Goal: Task Accomplishment & Management: Use online tool/utility

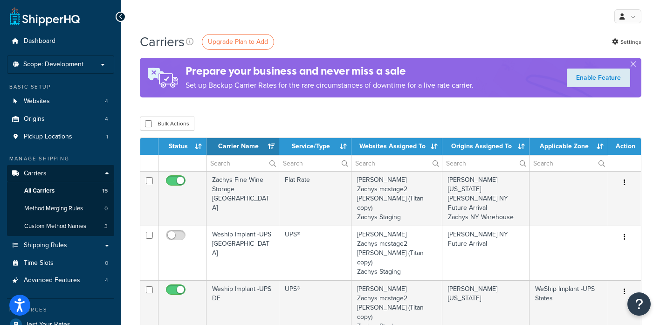
select select "15"
click at [46, 245] on span "Shipping Rules" at bounding box center [45, 245] width 43 height 8
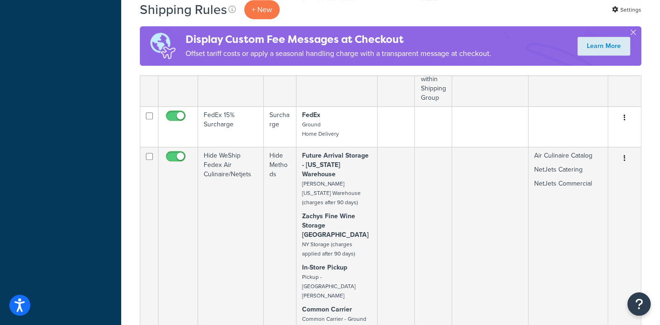
scroll to position [699, 0]
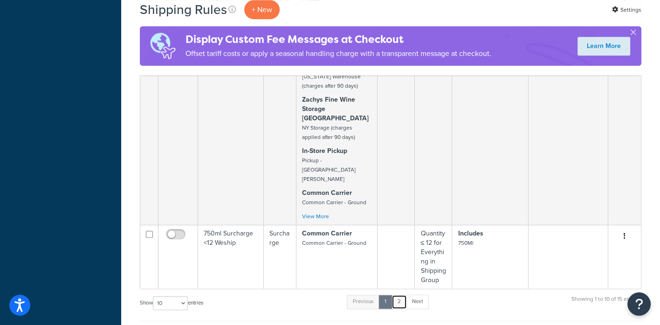
click at [401, 294] on link "2" at bounding box center [398, 301] width 15 height 14
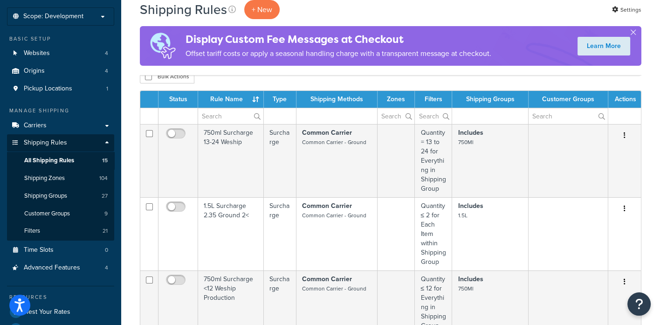
scroll to position [0, 0]
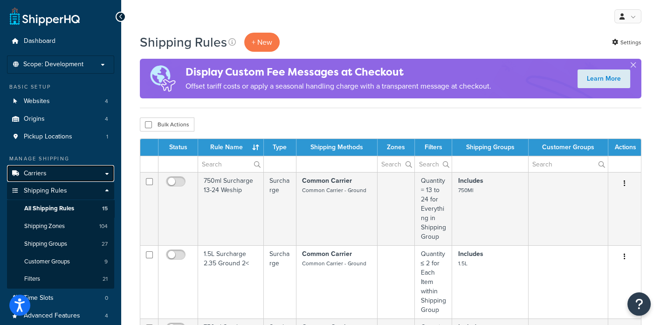
click at [66, 176] on link "Carriers" at bounding box center [60, 173] width 107 height 17
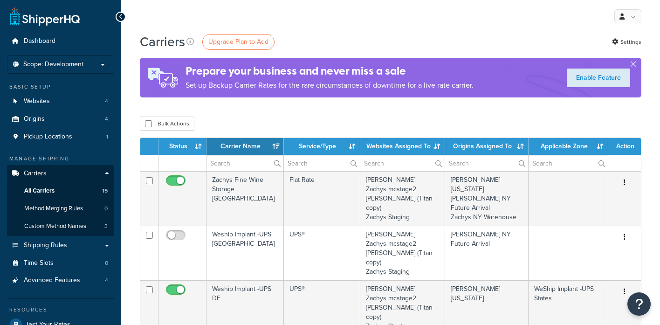
select select "15"
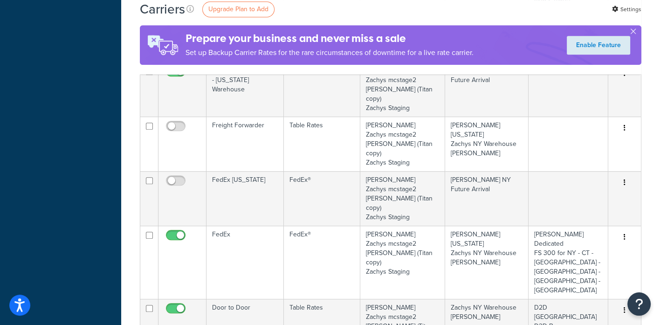
scroll to position [582, 0]
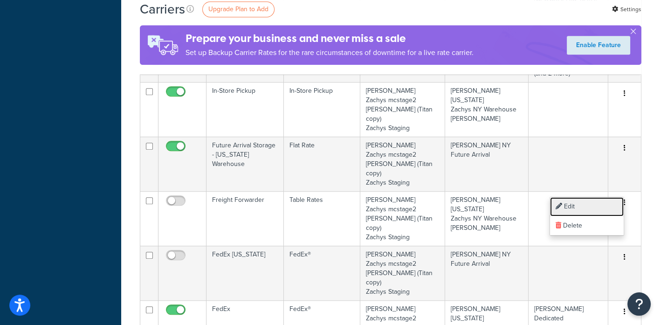
click at [570, 207] on link "Edit" at bounding box center [587, 206] width 74 height 19
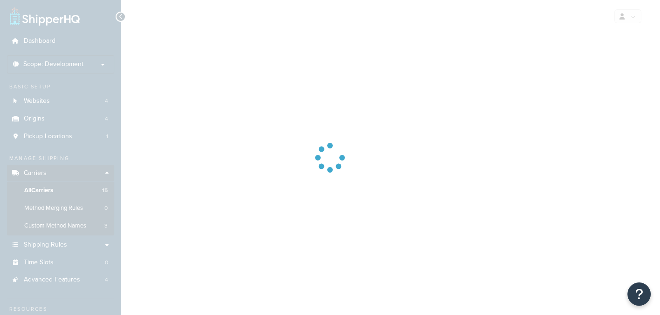
select select "25"
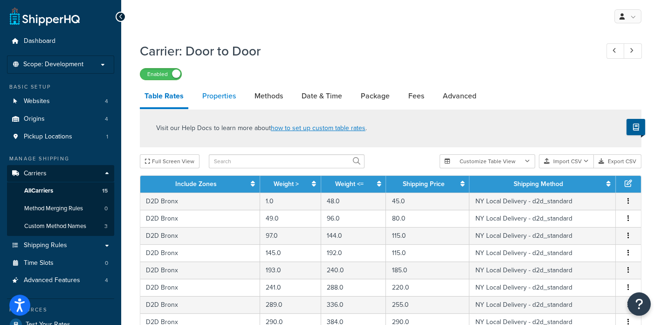
click at [221, 99] on link "Properties" at bounding box center [219, 96] width 43 height 22
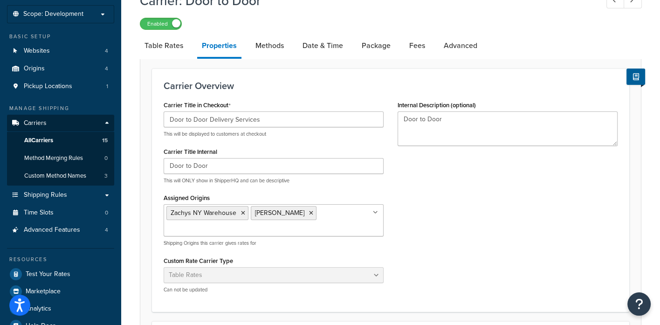
scroll to position [40, 0]
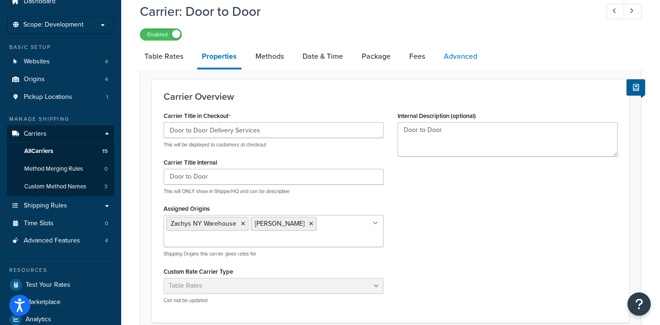
click at [457, 59] on link "Advanced" at bounding box center [460, 56] width 43 height 22
select select "false"
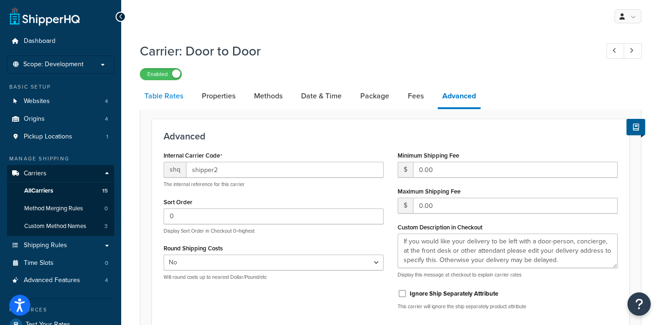
click at [158, 98] on link "Table Rates" at bounding box center [164, 96] width 48 height 22
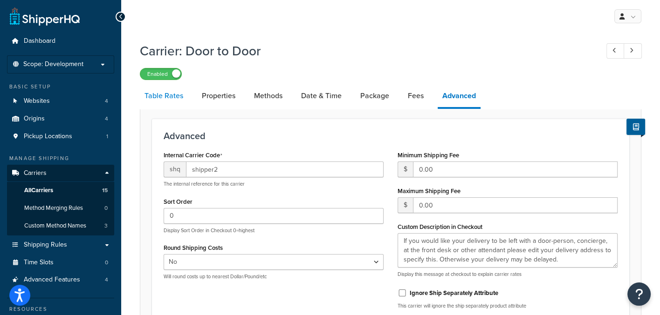
select select "25"
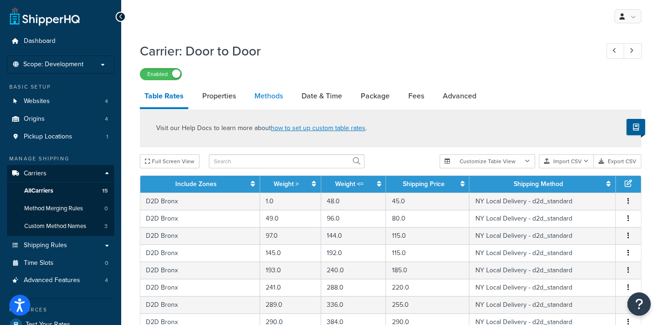
click at [266, 96] on link "Methods" at bounding box center [269, 96] width 38 height 22
select select "25"
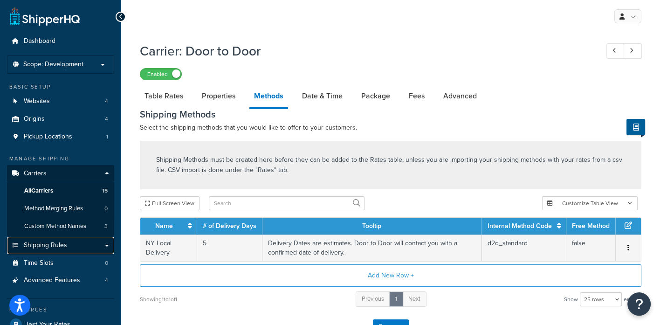
click at [43, 245] on span "Shipping Rules" at bounding box center [45, 245] width 43 height 8
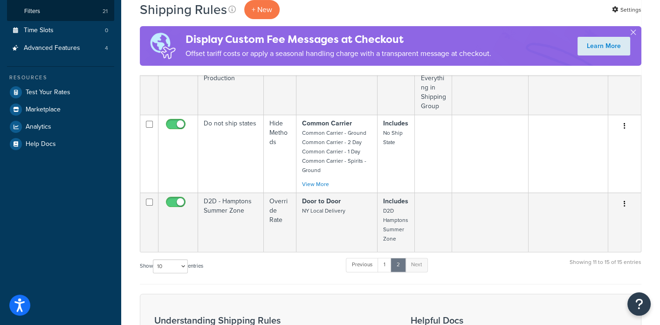
scroll to position [291, 0]
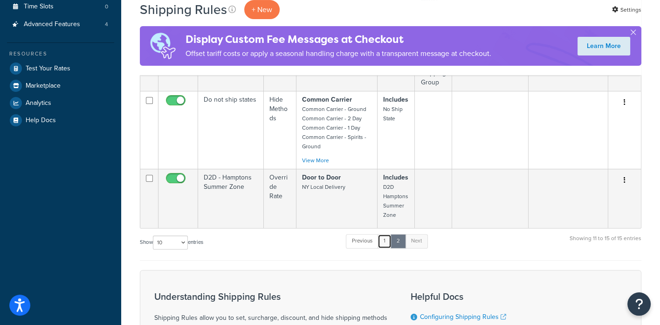
click at [386, 241] on link "1" at bounding box center [384, 241] width 14 height 14
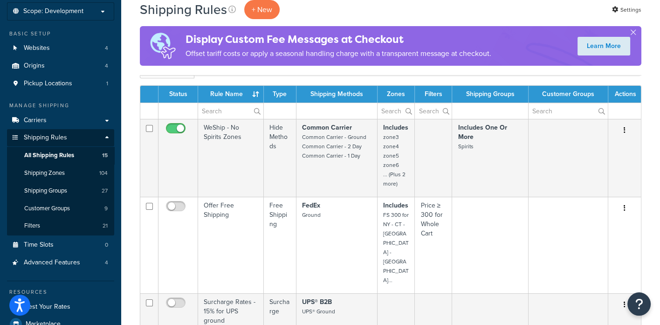
scroll to position [49, 0]
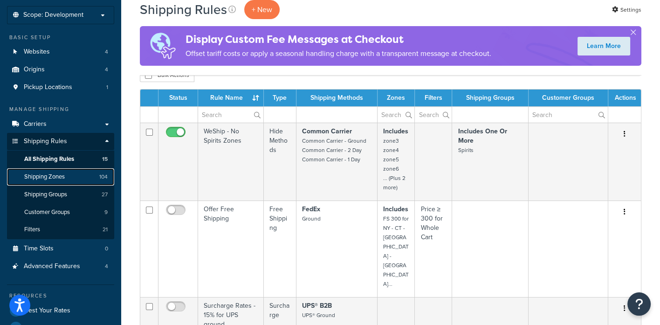
click at [44, 180] on span "Shipping Zones" at bounding box center [44, 177] width 41 height 8
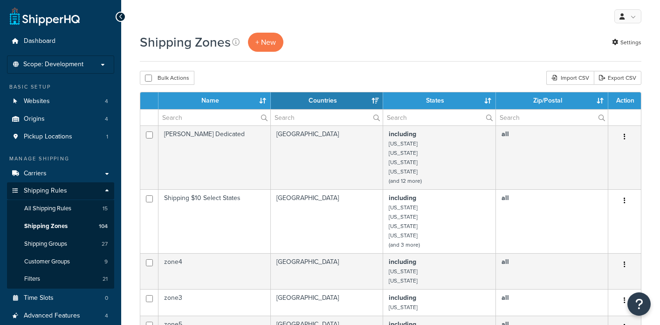
select select "15"
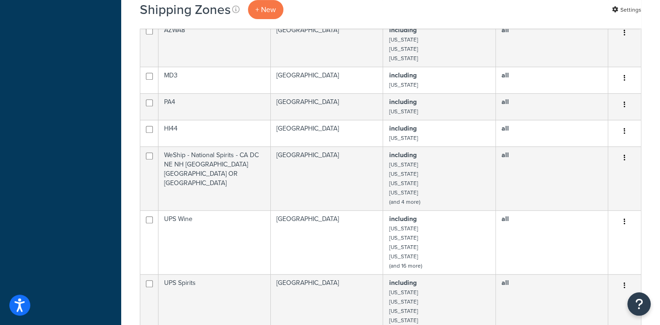
scroll to position [175, 0]
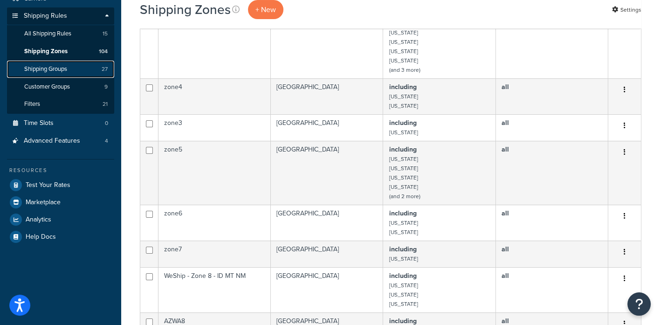
click at [52, 66] on span "Shipping Groups" at bounding box center [45, 69] width 43 height 8
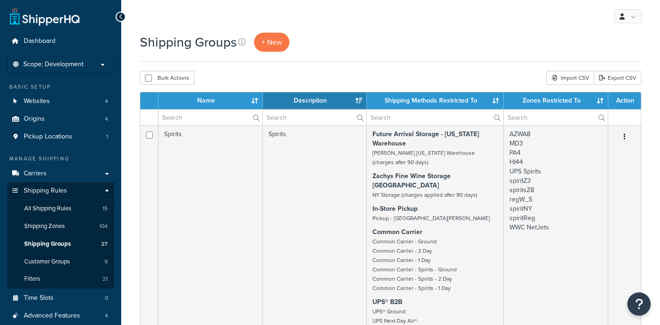
select select "15"
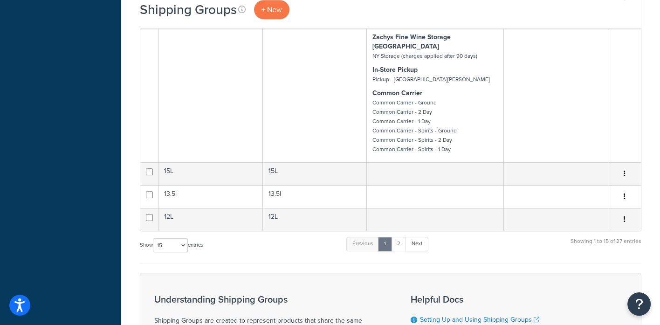
scroll to position [641, 0]
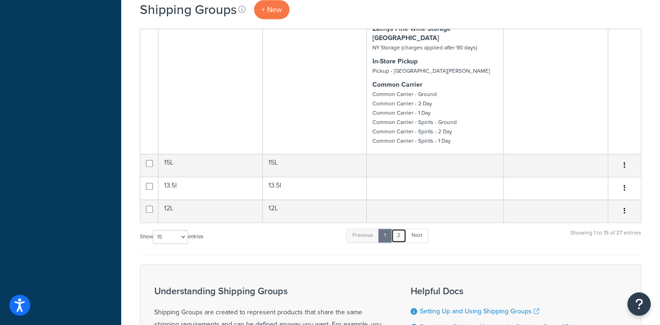
click at [401, 228] on link "2" at bounding box center [398, 235] width 15 height 14
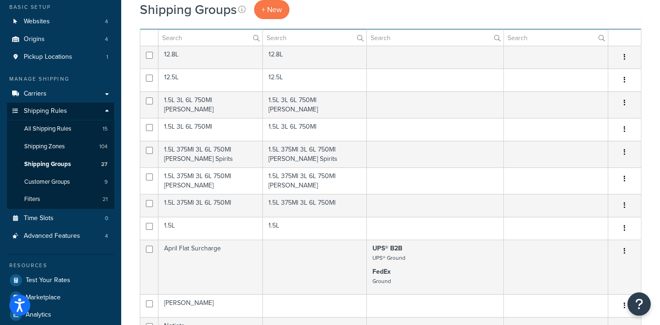
scroll to position [58, 0]
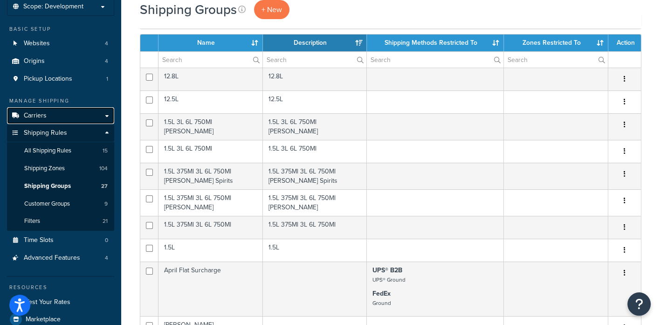
click at [39, 113] on span "Carriers" at bounding box center [35, 116] width 23 height 8
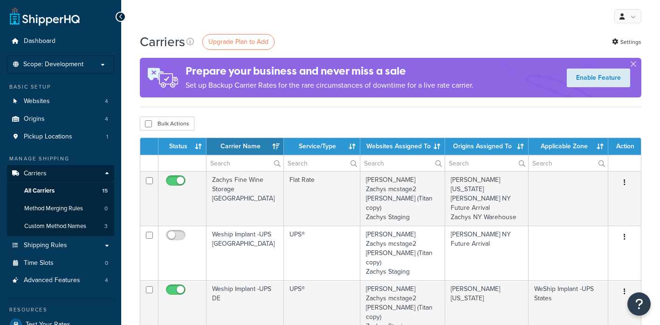
select select "15"
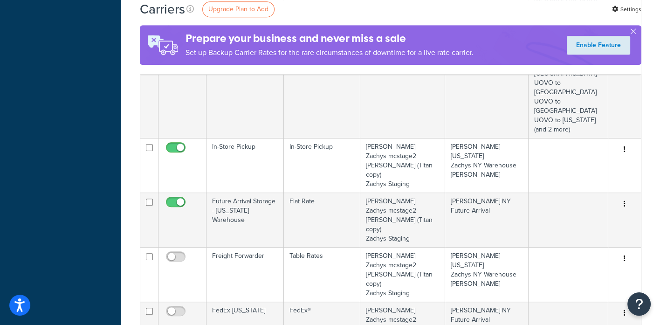
scroll to position [582, 0]
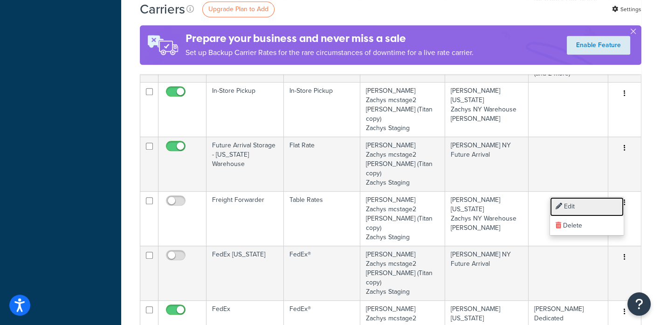
click at [567, 205] on link "Edit" at bounding box center [587, 206] width 74 height 19
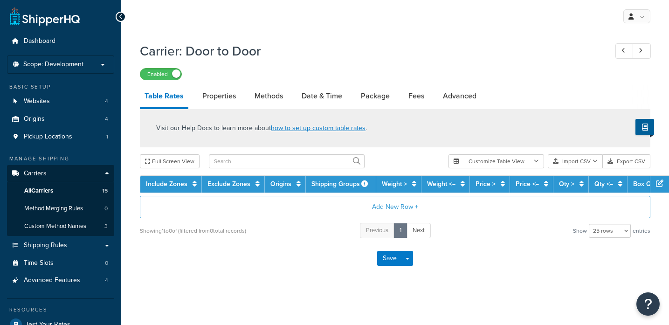
select select "25"
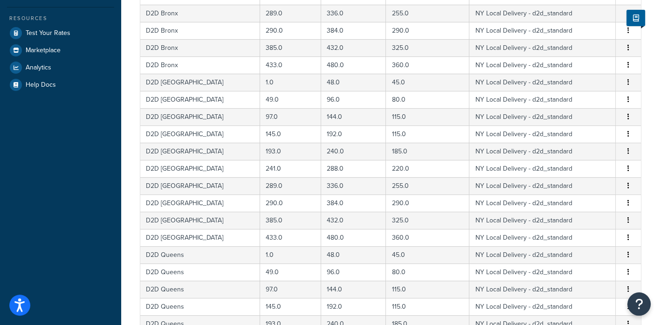
scroll to position [428, 0]
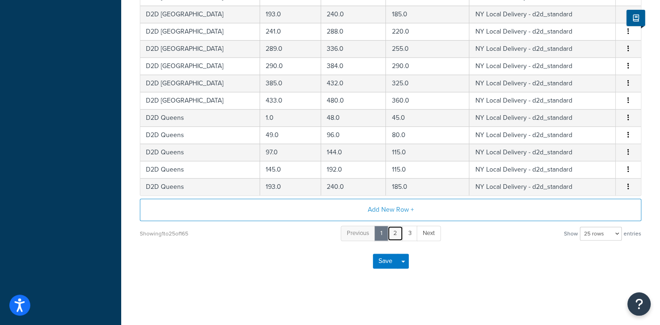
click at [395, 231] on link "2" at bounding box center [395, 233] width 16 height 15
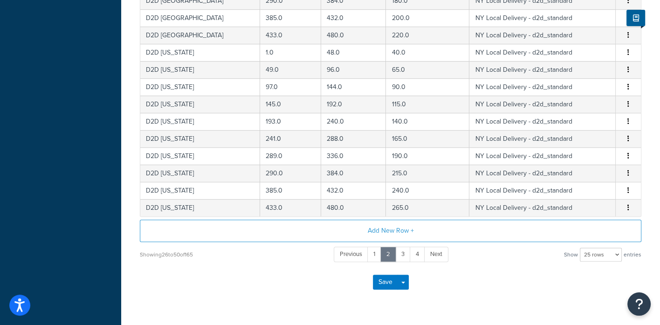
scroll to position [0, 0]
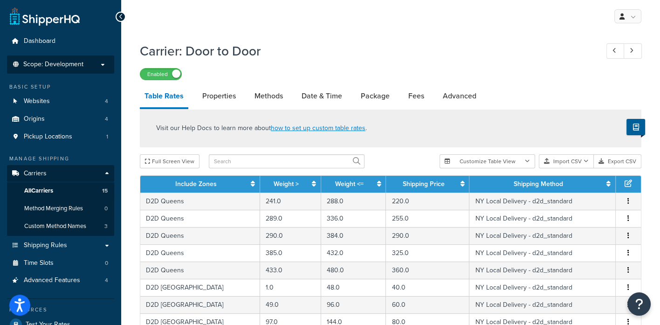
click at [85, 68] on p "Scope: Development" at bounding box center [60, 65] width 99 height 8
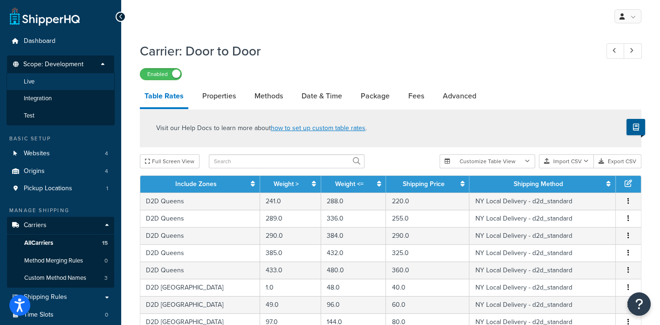
click at [42, 80] on li "Live" at bounding box center [61, 81] width 108 height 17
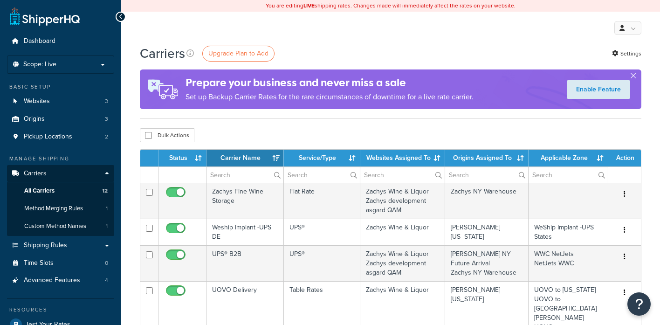
select select "15"
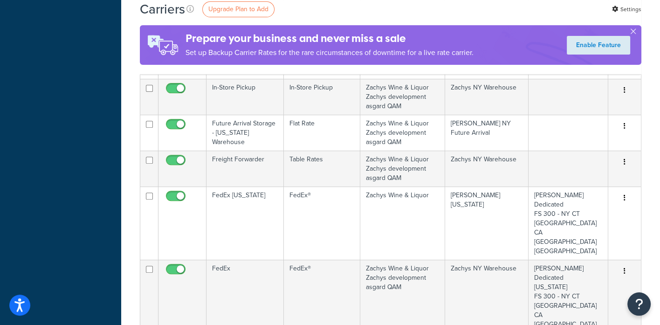
scroll to position [407, 0]
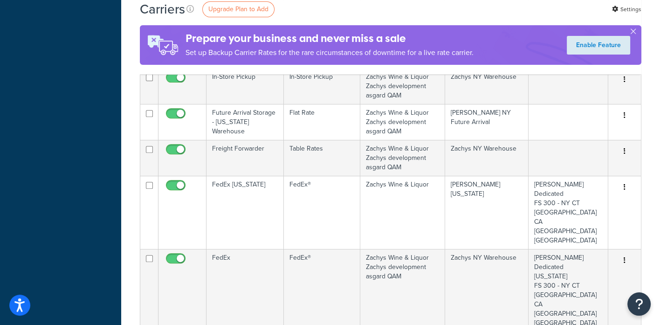
click at [578, 200] on link "Edit" at bounding box center [587, 201] width 74 height 19
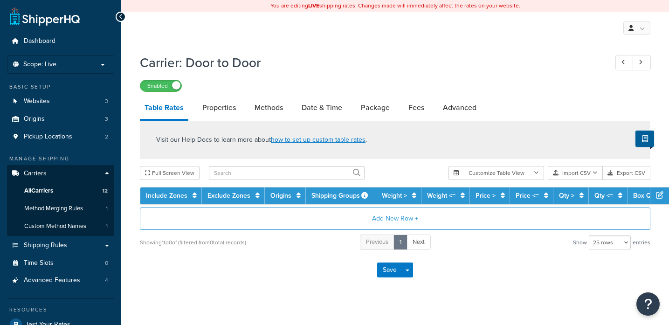
select select "25"
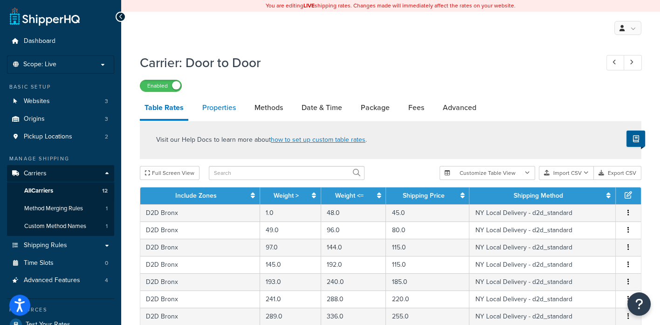
click at [216, 110] on link "Properties" at bounding box center [219, 107] width 43 height 22
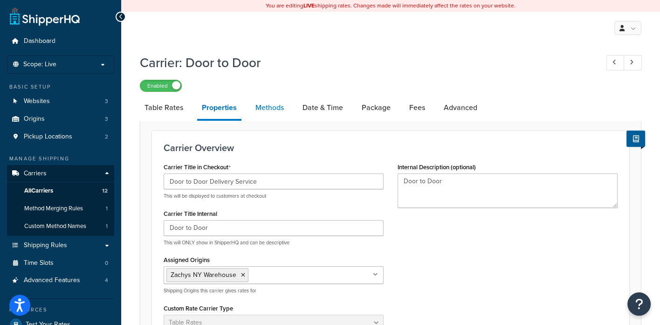
click at [264, 114] on link "Methods" at bounding box center [270, 107] width 38 height 22
select select "25"
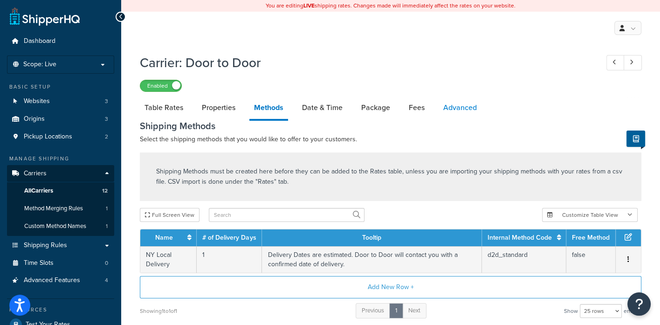
click at [461, 108] on link "Advanced" at bounding box center [459, 107] width 43 height 22
select select "false"
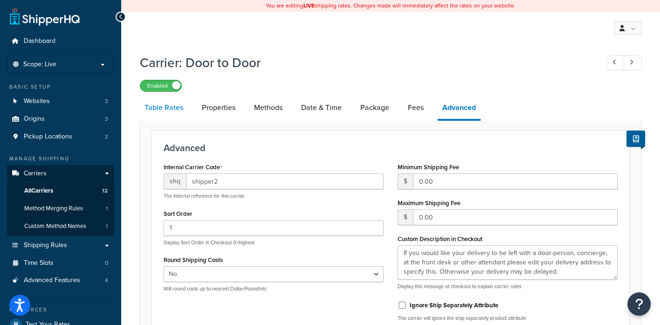
click at [172, 106] on link "Table Rates" at bounding box center [164, 107] width 48 height 22
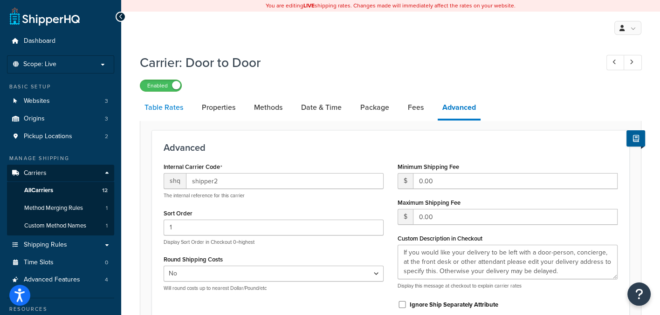
select select "25"
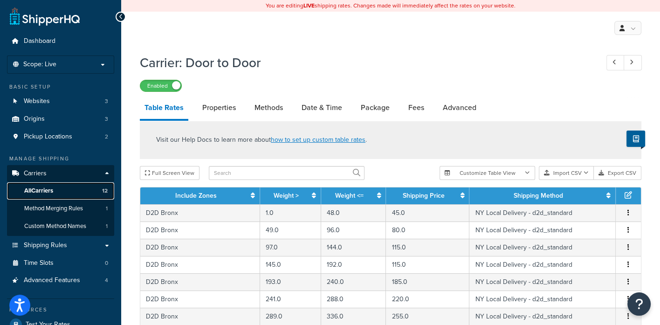
click at [39, 188] on span "All Carriers" at bounding box center [38, 191] width 29 height 8
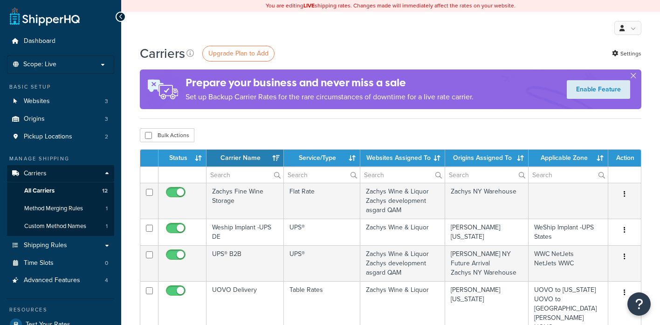
select select "15"
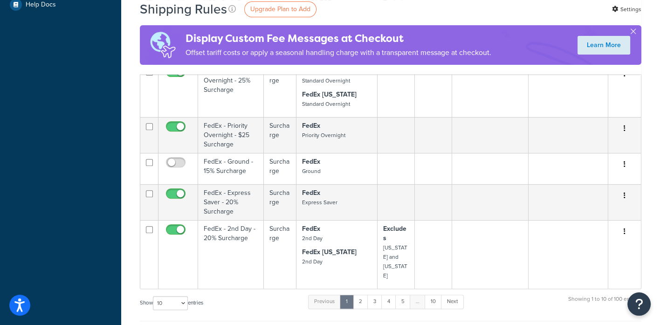
scroll to position [407, 0]
click at [362, 294] on link "2" at bounding box center [360, 301] width 15 height 14
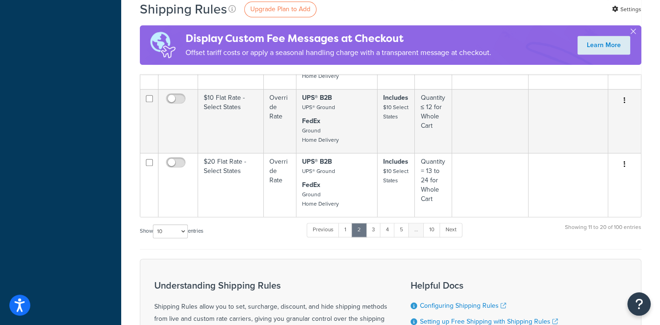
scroll to position [757, 0]
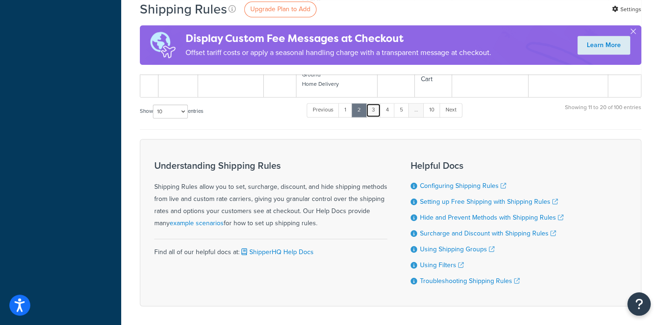
click at [373, 103] on link "3" at bounding box center [373, 110] width 15 height 14
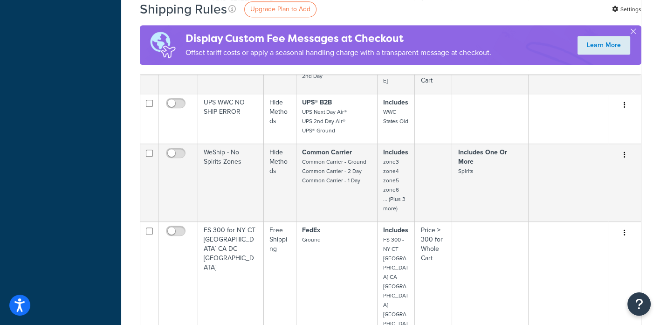
scroll to position [524, 0]
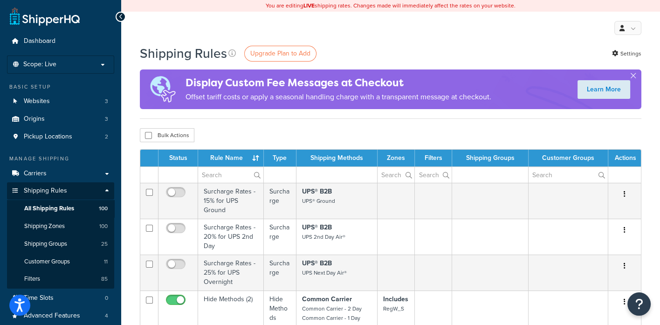
scroll to position [58, 0]
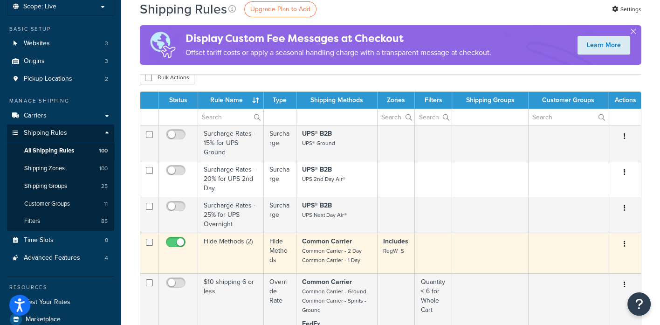
click at [624, 246] on icon "button" at bounding box center [624, 243] width 2 height 7
click at [589, 257] on link "Edit" at bounding box center [594, 261] width 74 height 19
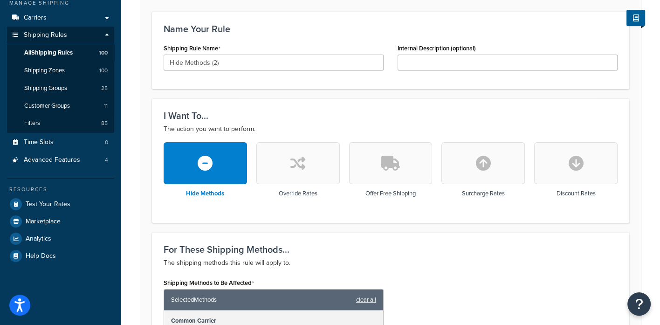
scroll to position [22, 0]
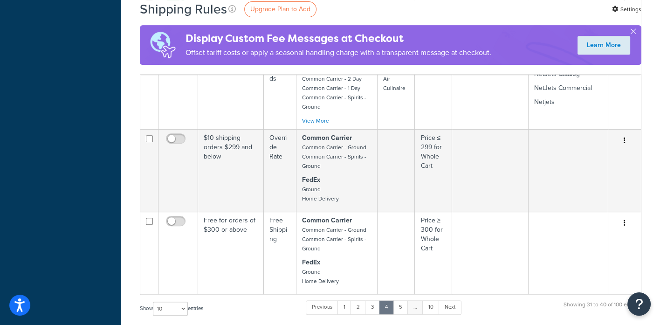
scroll to position [524, 0]
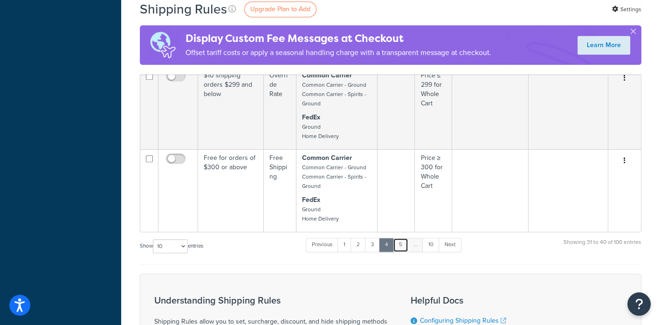
click at [402, 243] on link "5" at bounding box center [400, 245] width 15 height 14
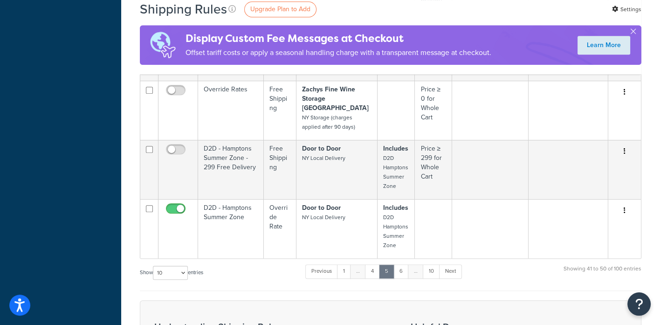
scroll to position [780, 0]
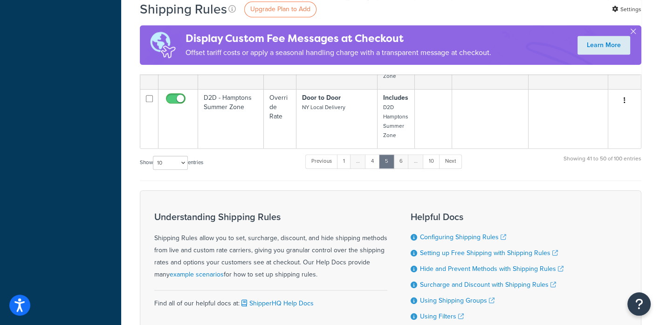
click at [401, 154] on link "6" at bounding box center [400, 161] width 15 height 14
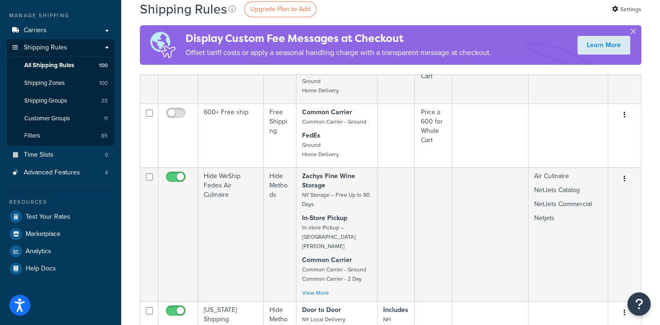
scroll to position [139, 0]
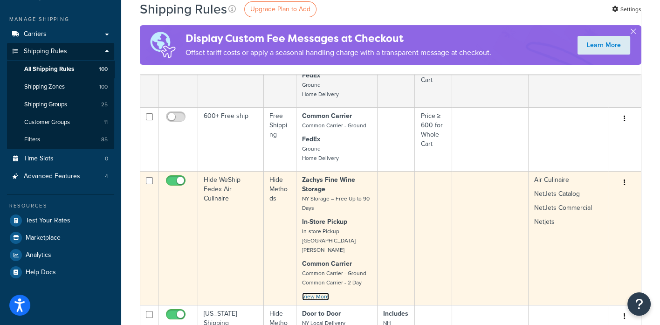
click at [322, 292] on link "View More" at bounding box center [315, 296] width 27 height 8
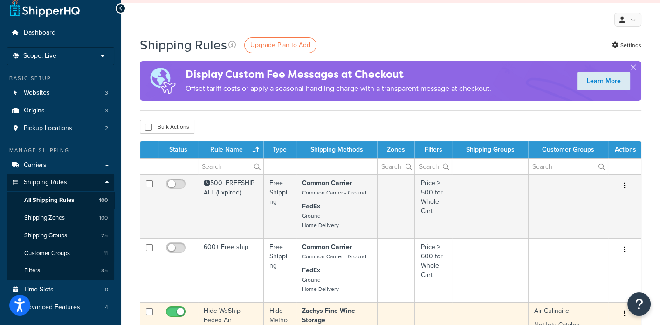
scroll to position [0, 0]
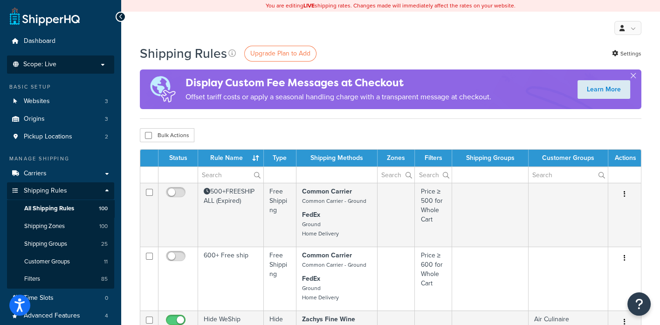
click at [84, 67] on p "Scope: Live" at bounding box center [60, 65] width 99 height 8
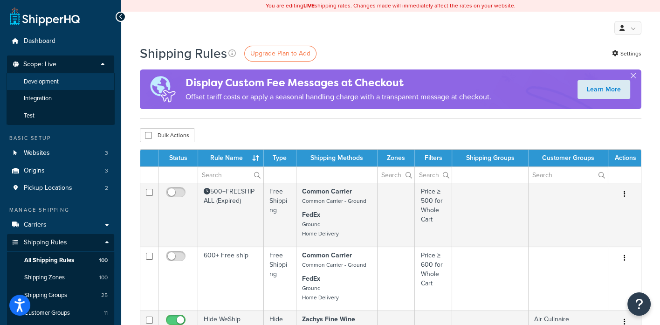
click at [68, 80] on li "Development" at bounding box center [61, 81] width 108 height 17
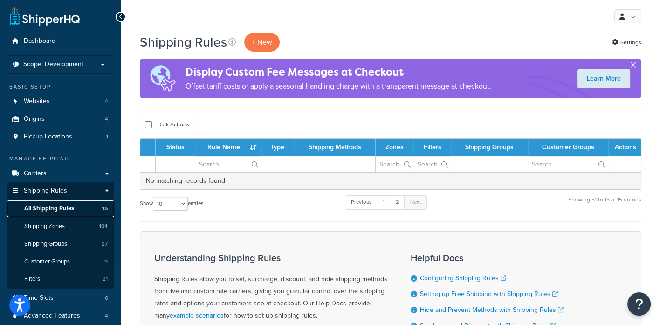
click at [62, 209] on span "All Shipping Rules" at bounding box center [49, 209] width 50 height 8
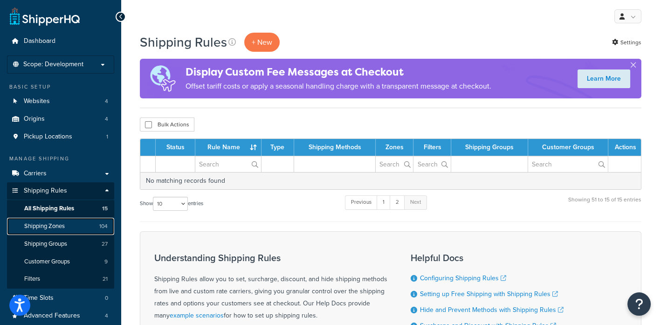
click at [56, 223] on span "Shipping Zones" at bounding box center [44, 226] width 41 height 8
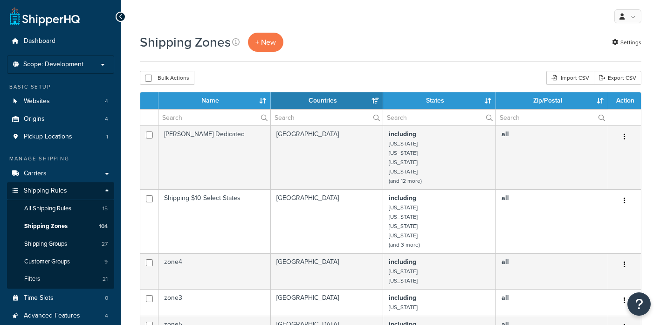
select select "15"
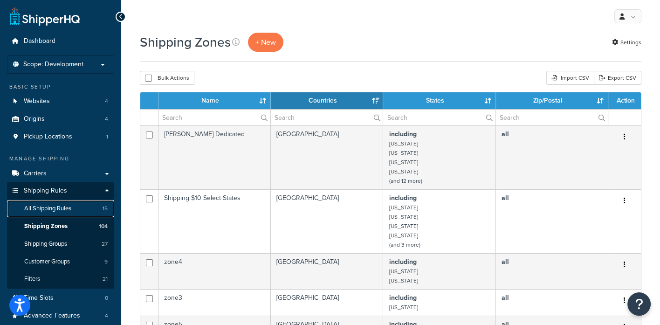
click at [53, 212] on span "All Shipping Rules" at bounding box center [47, 209] width 47 height 8
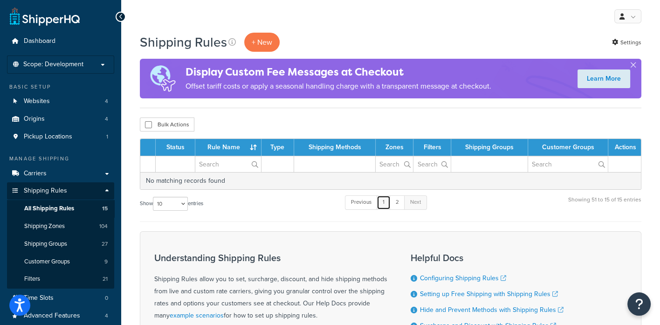
click at [386, 204] on link "1" at bounding box center [383, 202] width 14 height 14
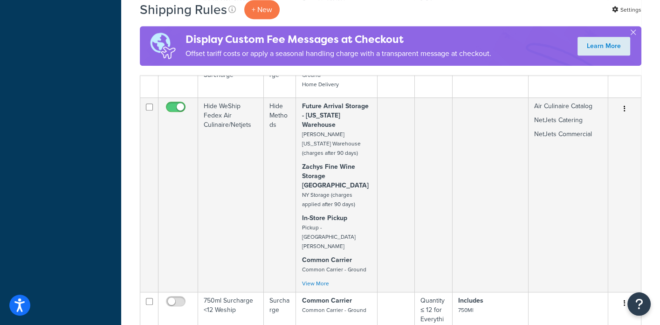
scroll to position [574, 0]
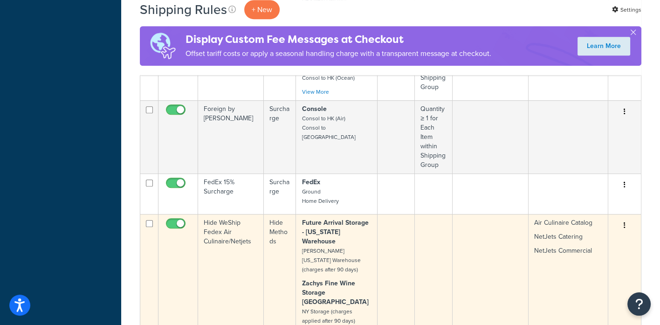
click at [623, 222] on icon "button" at bounding box center [624, 225] width 2 height 7
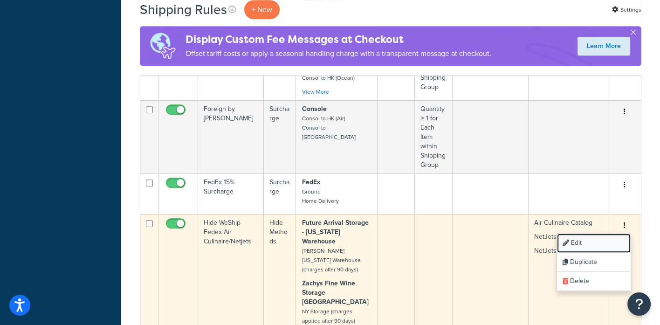
click at [578, 233] on link "Edit" at bounding box center [594, 242] width 74 height 19
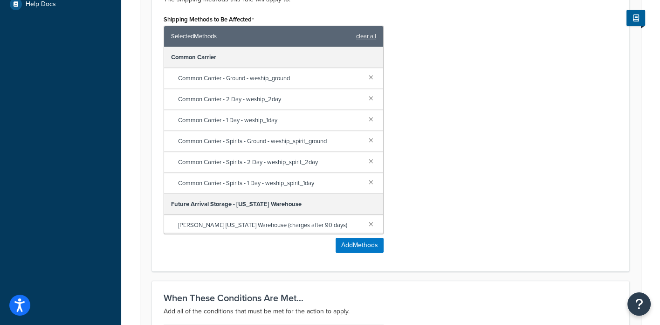
click at [444, 142] on div "Shipping Methods to Be Affected Selected Methods clear all Common Carrier Commo…" at bounding box center [391, 136] width 468 height 247
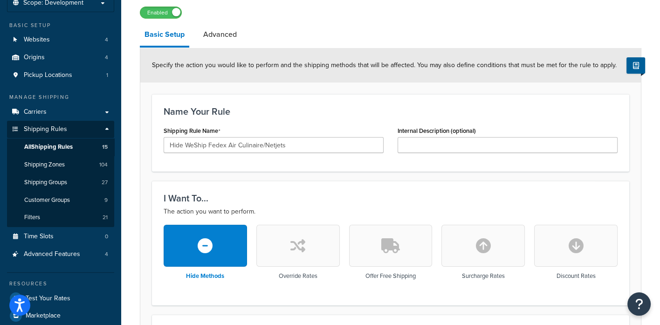
scroll to position [58, 0]
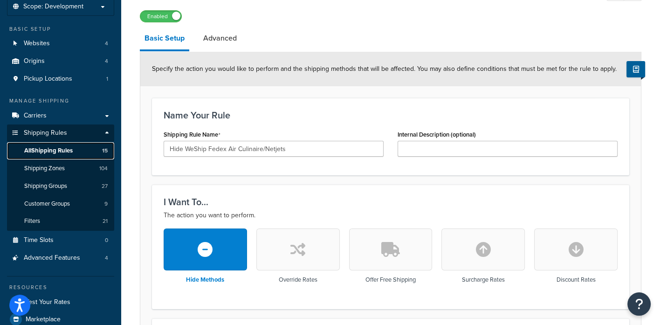
click at [51, 151] on span "All Shipping Rules" at bounding box center [48, 151] width 48 height 8
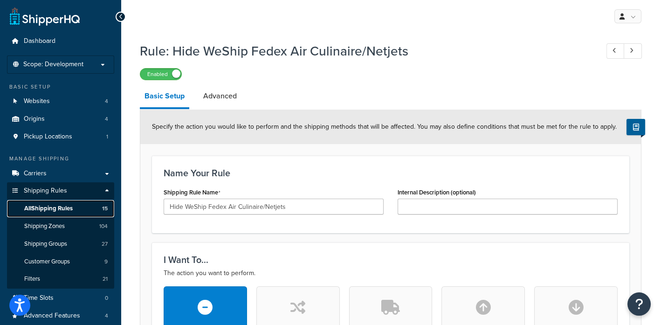
click at [37, 205] on span "All Shipping Rules" at bounding box center [48, 209] width 48 height 8
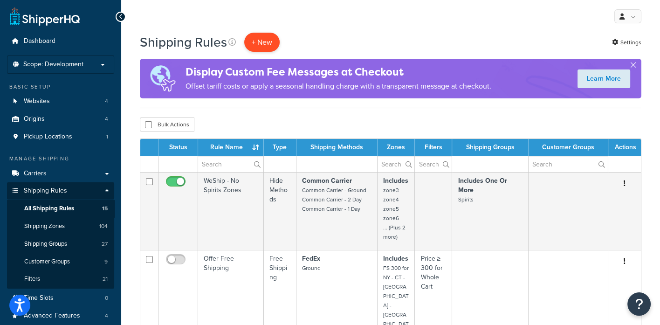
click at [254, 46] on p "+ New" at bounding box center [261, 42] width 35 height 19
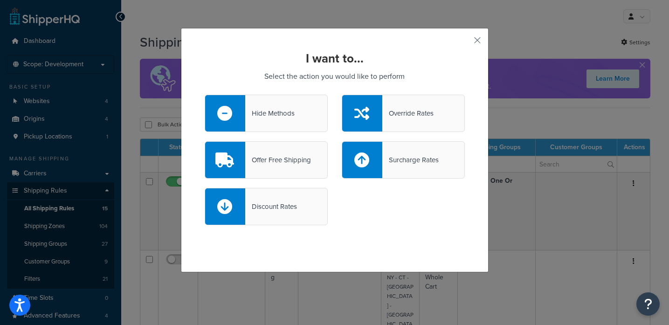
click at [256, 114] on div "Hide Methods" at bounding box center [269, 113] width 49 height 13
click at [0, 0] on input "Hide Methods" at bounding box center [0, 0] width 0 height 0
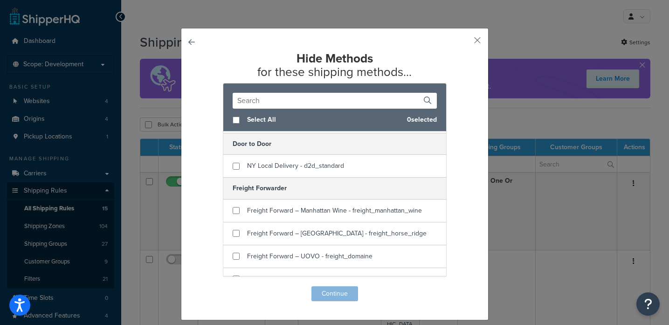
scroll to position [407, 0]
click at [232, 163] on input "checkbox" at bounding box center [235, 165] width 7 height 7
checkbox input "true"
click at [330, 289] on button "Continue" at bounding box center [334, 293] width 47 height 15
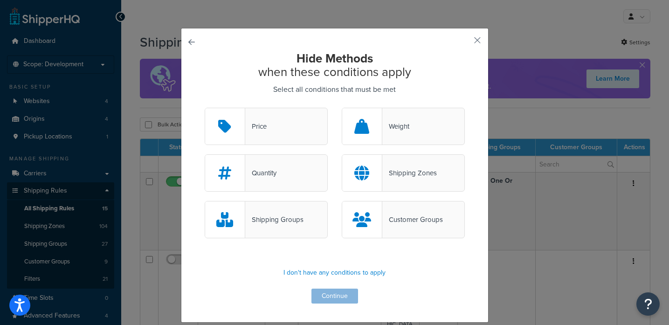
click at [407, 222] on div "Customer Groups" at bounding box center [412, 219] width 61 height 13
click at [0, 0] on input "Customer Groups" at bounding box center [0, 0] width 0 height 0
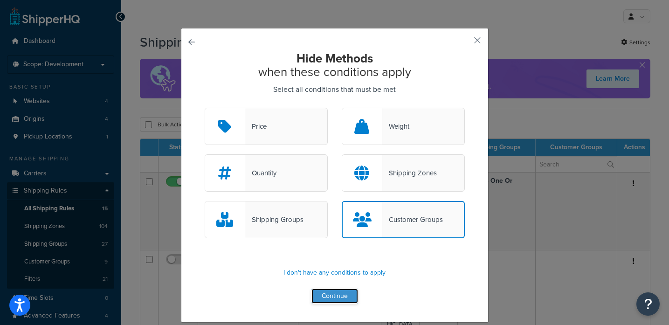
click at [329, 294] on button "Continue" at bounding box center [334, 295] width 47 height 15
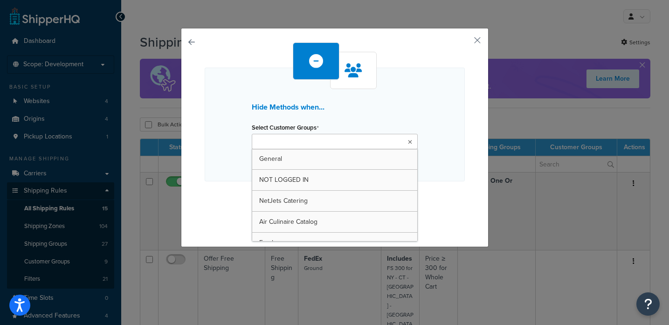
click at [340, 143] on ul at bounding box center [335, 141] width 166 height 15
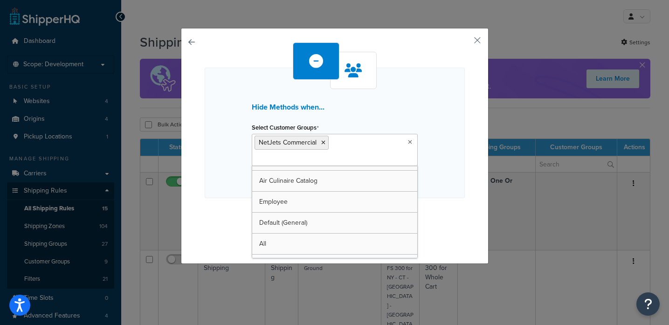
click at [438, 213] on div "Hide Methods when... Select Customer Groups NetJets Commercial General NOT LOGG…" at bounding box center [335, 143] width 260 height 202
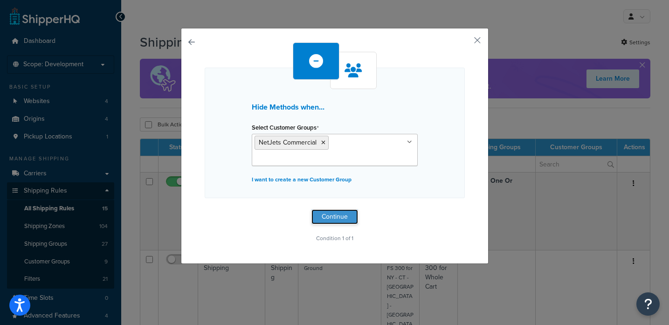
click at [332, 214] on button "Continue" at bounding box center [334, 216] width 47 height 15
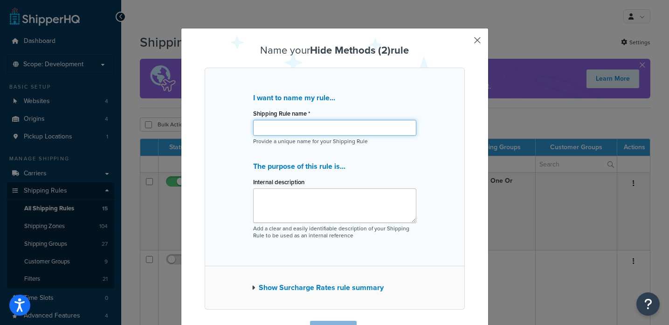
click at [329, 128] on input "Shipping Rule name *" at bounding box center [334, 128] width 163 height 16
type input "Hide D2D for NJ Commercial"
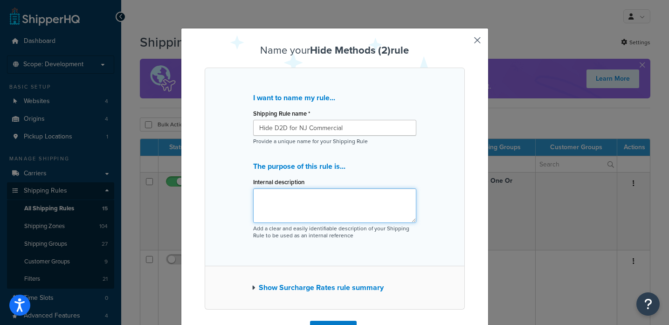
click at [323, 199] on textarea "Internal description" at bounding box center [334, 205] width 163 height 34
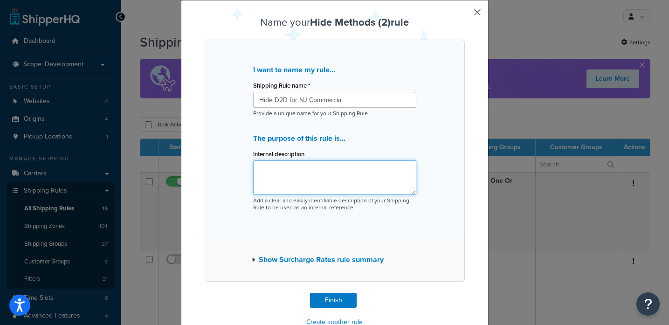
scroll to position [51, 0]
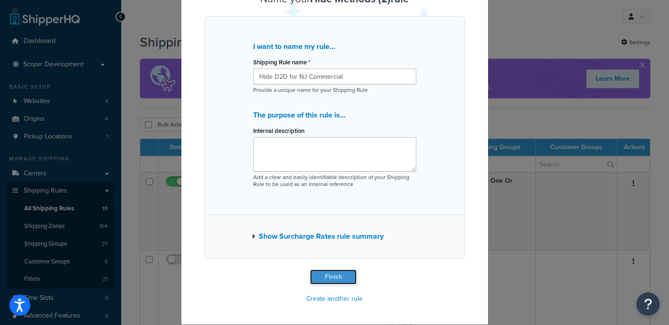
click at [321, 273] on button "Finish" at bounding box center [333, 276] width 47 height 15
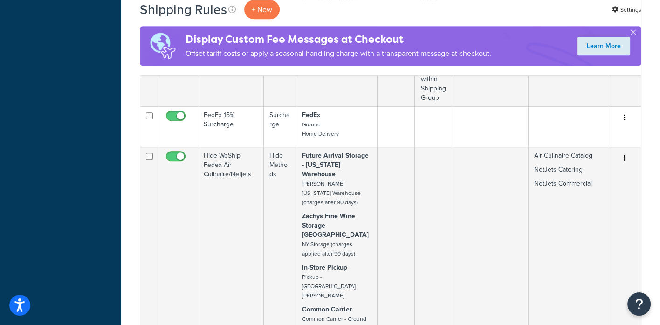
scroll to position [699, 0]
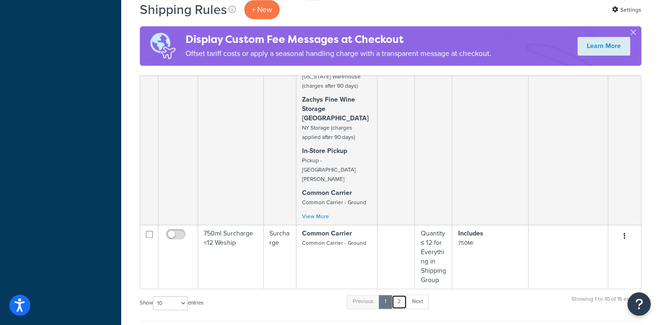
click at [399, 294] on link "2" at bounding box center [398, 301] width 15 height 14
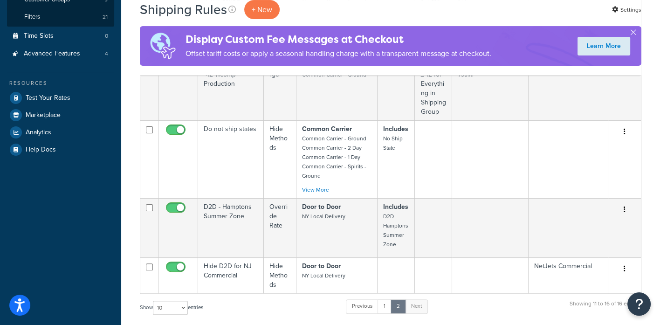
scroll to position [30, 0]
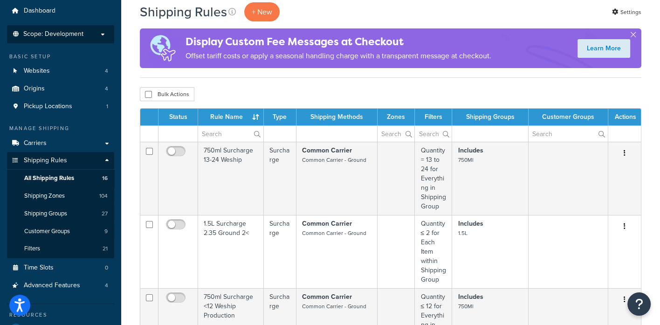
click at [72, 38] on span "Scope: Development" at bounding box center [53, 34] width 60 height 8
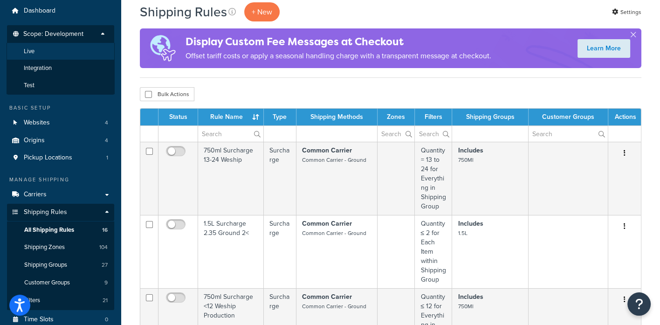
click at [44, 52] on li "Live" at bounding box center [61, 51] width 108 height 17
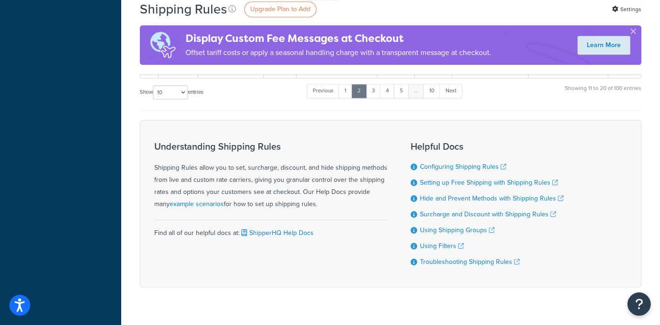
scroll to position [718, 0]
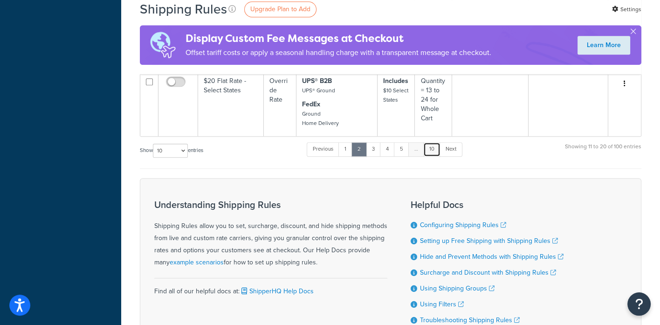
click at [432, 142] on link "10" at bounding box center [431, 149] width 17 height 14
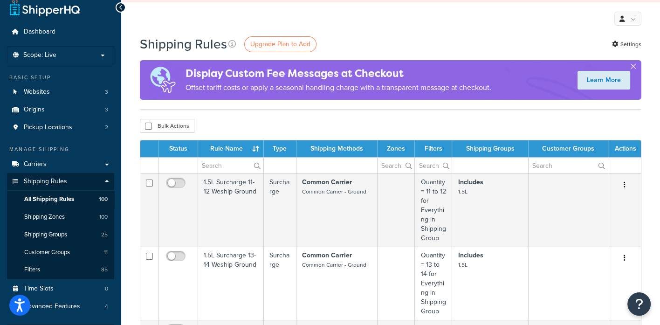
scroll to position [650, 0]
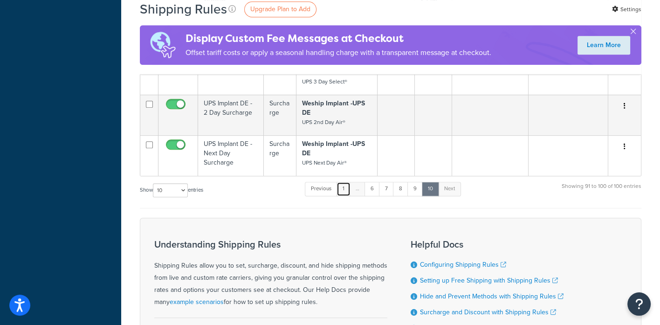
click at [346, 189] on link "1" at bounding box center [343, 189] width 14 height 14
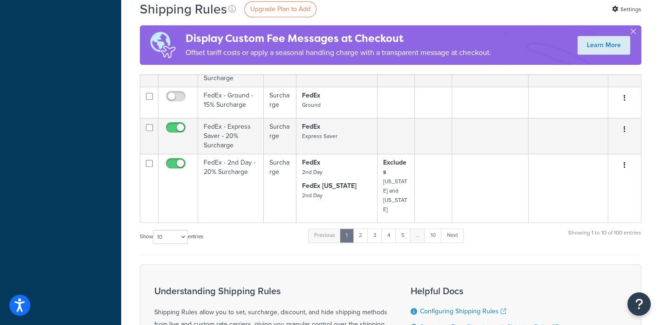
scroll to position [487, 0]
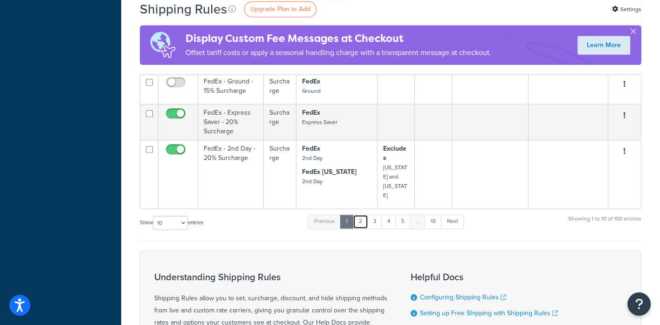
click at [362, 214] on link "2" at bounding box center [360, 221] width 15 height 14
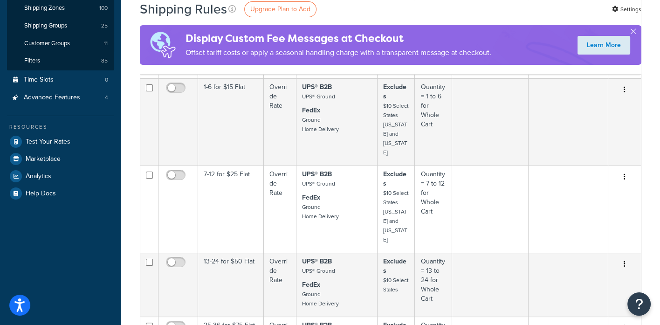
scroll to position [161, 0]
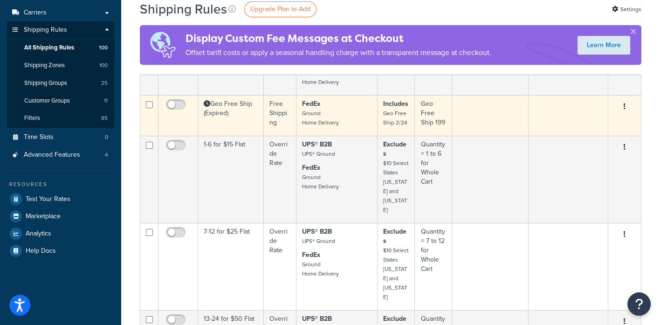
click at [627, 106] on button "button" at bounding box center [624, 106] width 13 height 15
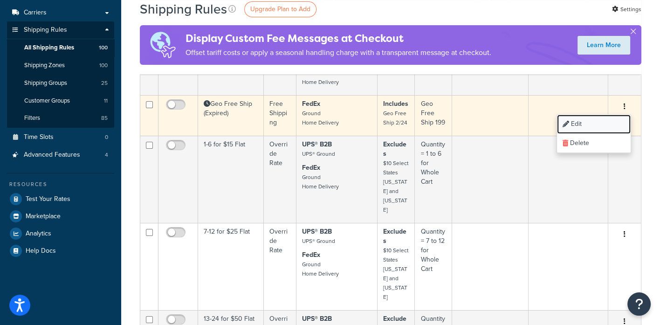
click at [571, 123] on link "Edit" at bounding box center [594, 124] width 74 height 19
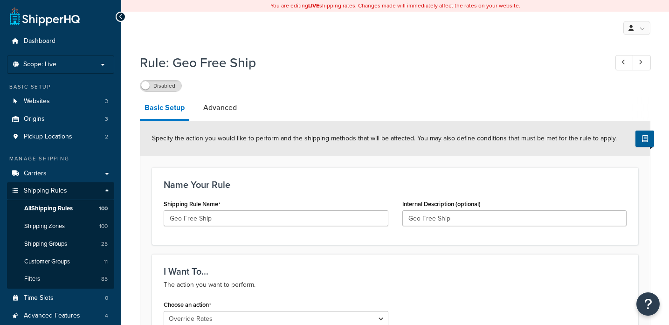
select select "OVERRIDE"
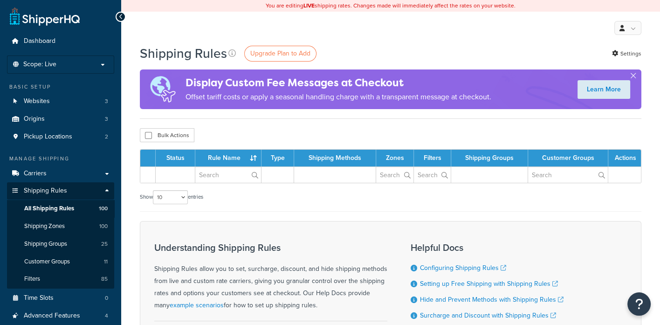
scroll to position [161, 0]
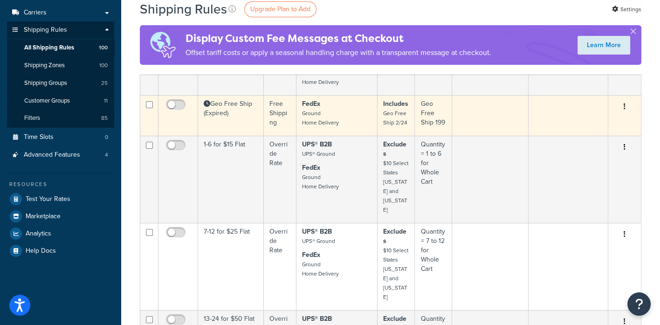
click at [623, 106] on icon "button" at bounding box center [624, 106] width 2 height 7
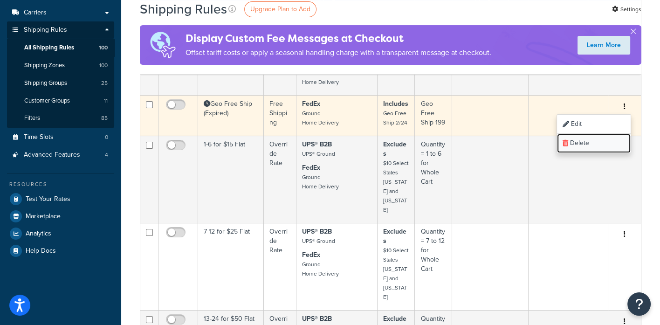
click at [582, 140] on link "Delete" at bounding box center [594, 143] width 74 height 19
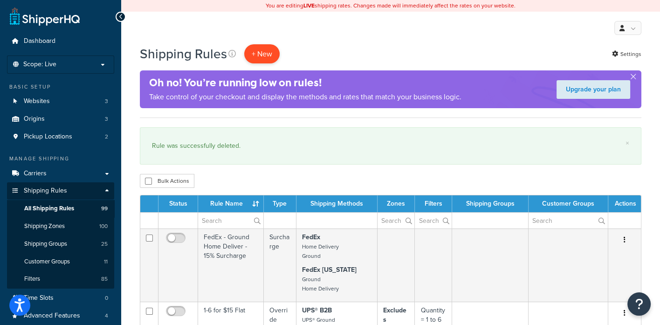
click at [260, 52] on p "+ New" at bounding box center [261, 53] width 35 height 19
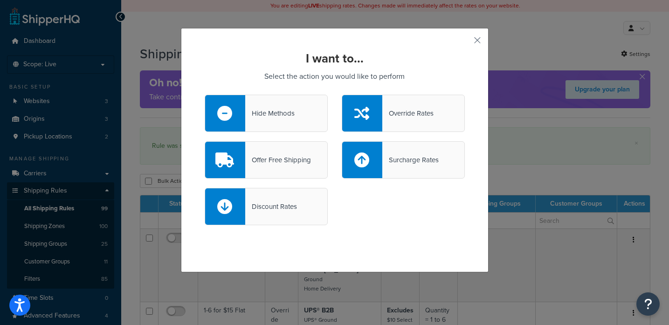
click at [274, 109] on div "Hide Methods" at bounding box center [269, 113] width 49 height 13
click at [0, 0] on input "Hide Methods" at bounding box center [0, 0] width 0 height 0
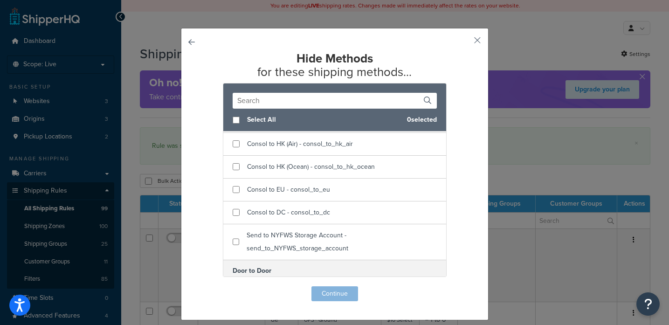
scroll to position [291, 0]
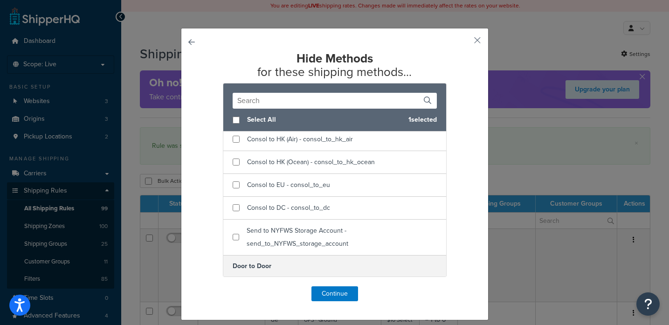
click at [233, 285] on input "checkbox" at bounding box center [235, 288] width 7 height 7
checkbox input "true"
click at [314, 293] on button "Continue" at bounding box center [334, 293] width 47 height 15
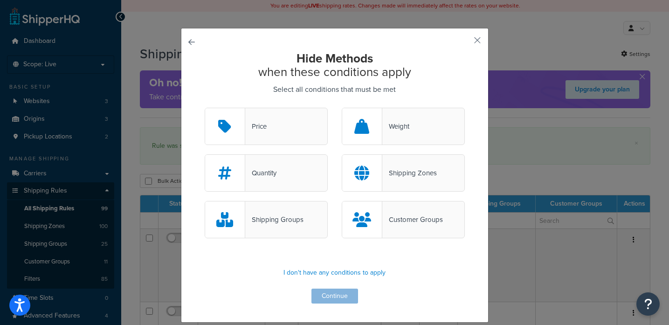
click at [400, 219] on div "Customer Groups" at bounding box center [412, 219] width 61 height 13
click at [0, 0] on input "Customer Groups" at bounding box center [0, 0] width 0 height 0
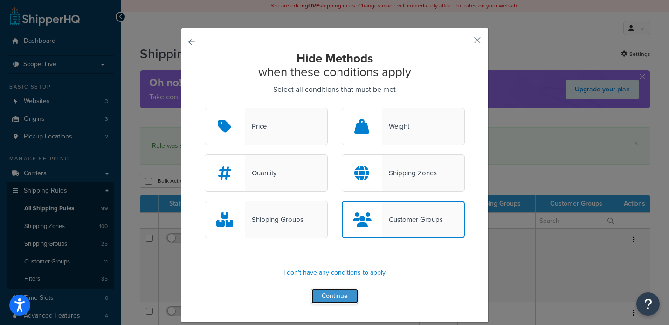
click at [338, 294] on button "Continue" at bounding box center [334, 295] width 47 height 15
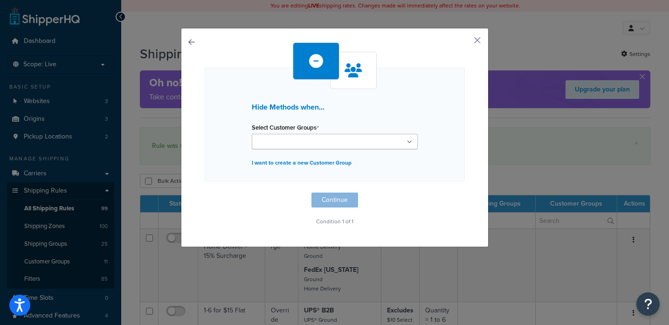
click at [336, 138] on ul at bounding box center [335, 141] width 166 height 15
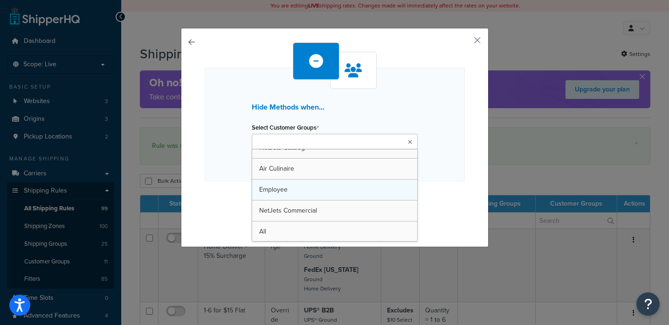
scroll to position [116, 0]
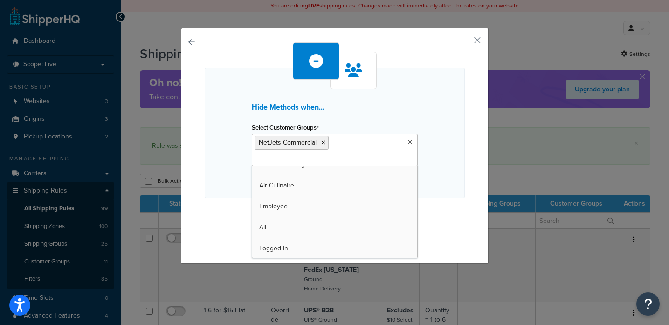
click at [445, 222] on div "Hide Methods when... Select Customer Groups NetJets Commercial General Z-Club N…" at bounding box center [335, 143] width 260 height 202
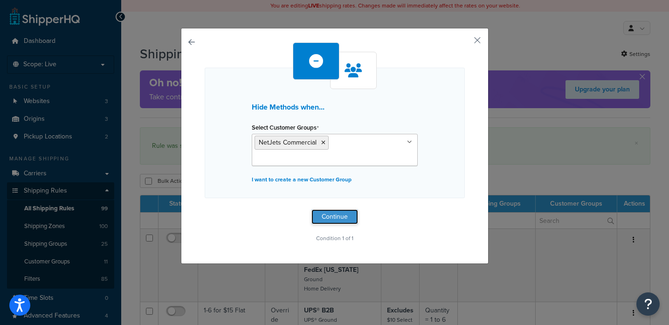
click at [335, 215] on button "Continue" at bounding box center [334, 216] width 47 height 15
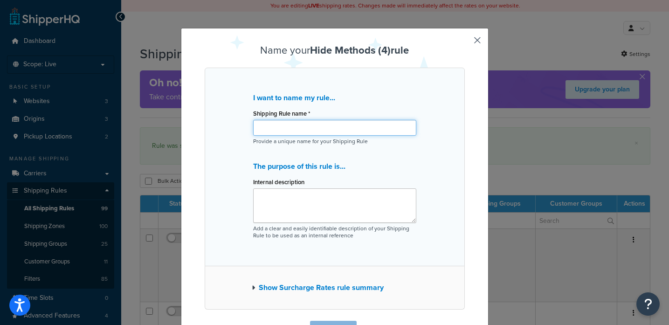
click at [345, 131] on input "Shipping Rule name *" at bounding box center [334, 128] width 163 height 16
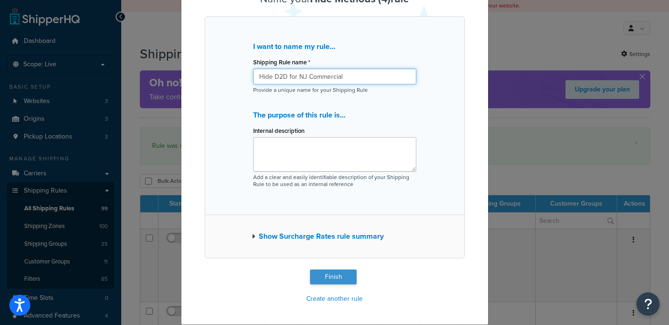
type input "Hide D2D for NJ Commercial"
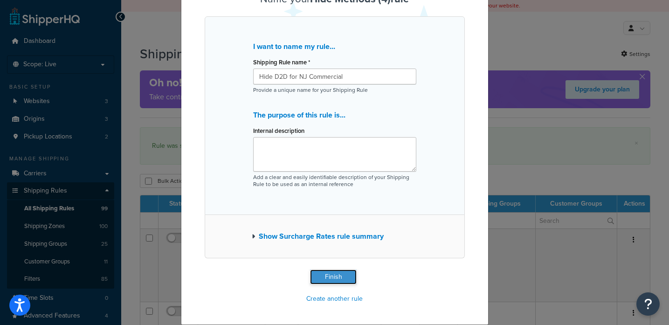
click at [327, 275] on button "Finish" at bounding box center [333, 276] width 47 height 15
